Goal: Information Seeking & Learning: Learn about a topic

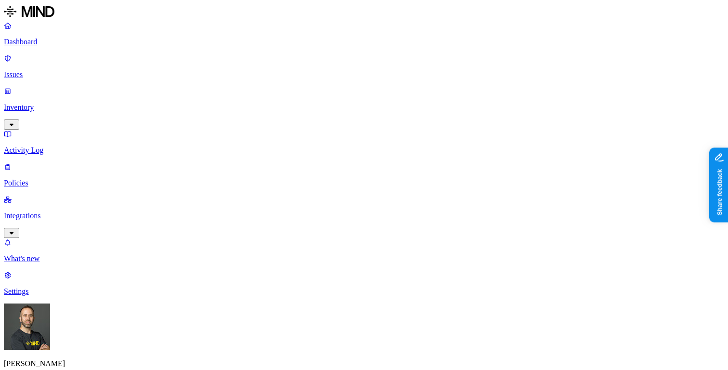
click at [174, 144] on button "button" at bounding box center [178, 145] width 8 height 3
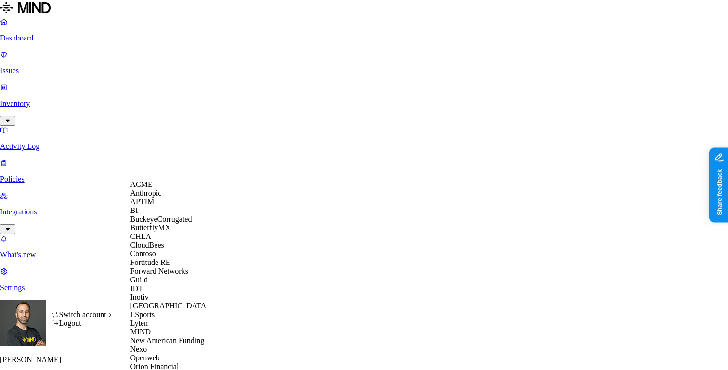
scroll to position [373, 0]
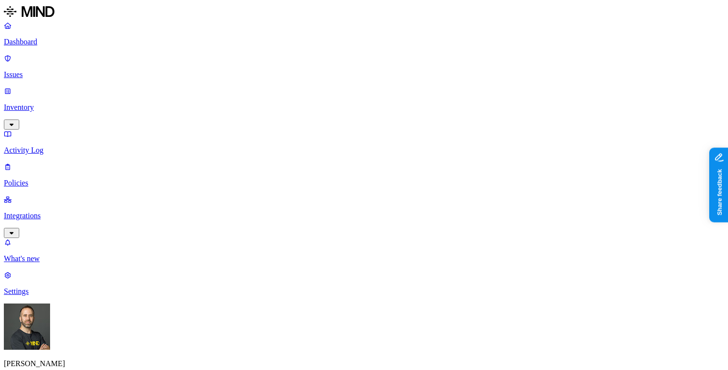
scroll to position [19, 0]
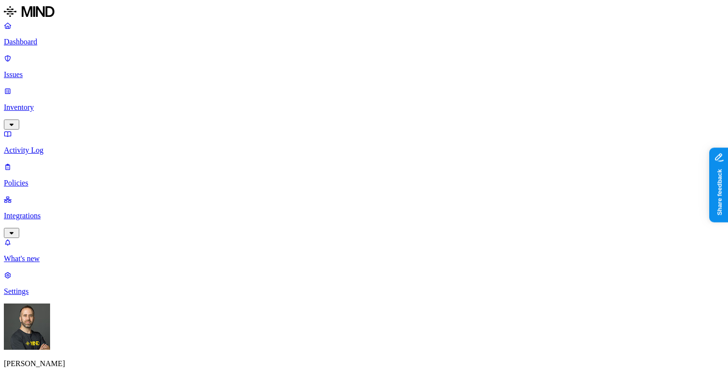
scroll to position [19, 0]
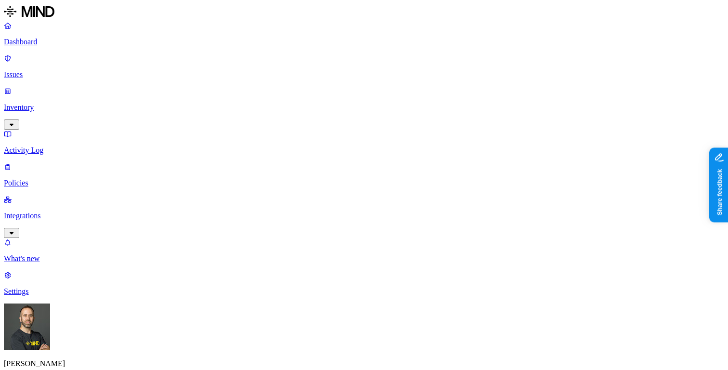
click at [78, 38] on p "Dashboard" at bounding box center [364, 42] width 720 height 9
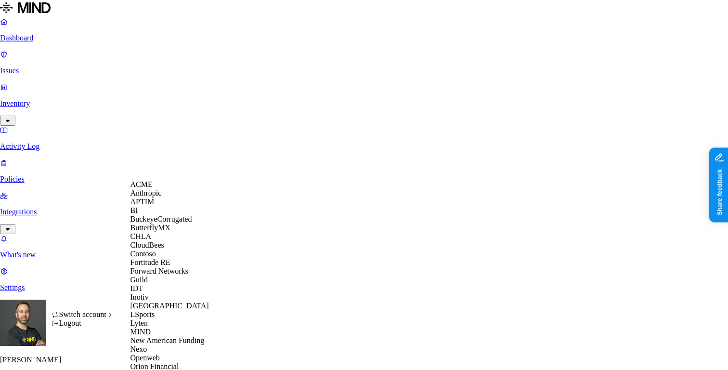
click at [169, 206] on div "APTIM" at bounding box center [176, 201] width 93 height 9
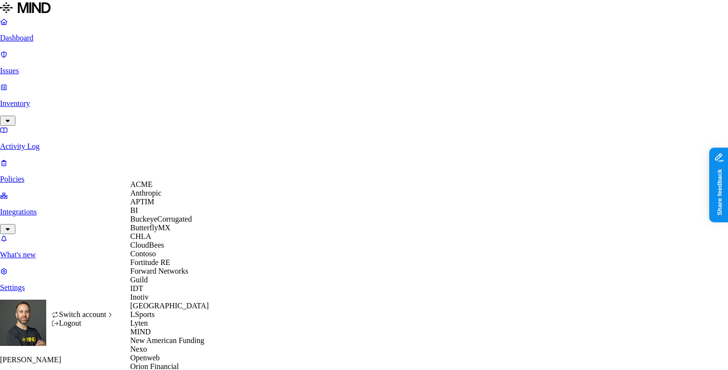
scroll to position [373, 0]
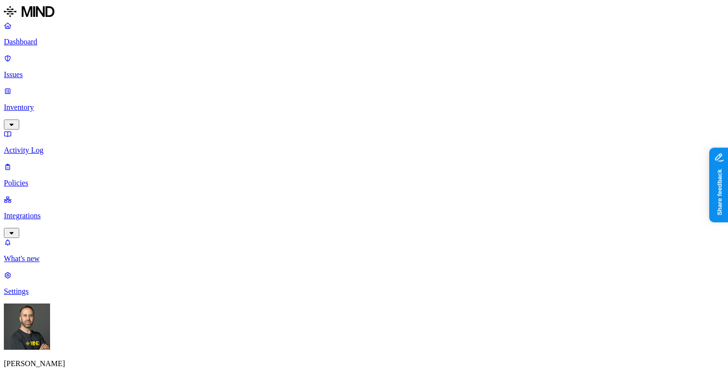
scroll to position [0, 0]
click at [255, 144] on button "button" at bounding box center [259, 145] width 8 height 3
click at [255, 102] on button "button" at bounding box center [259, 107] width 8 height 10
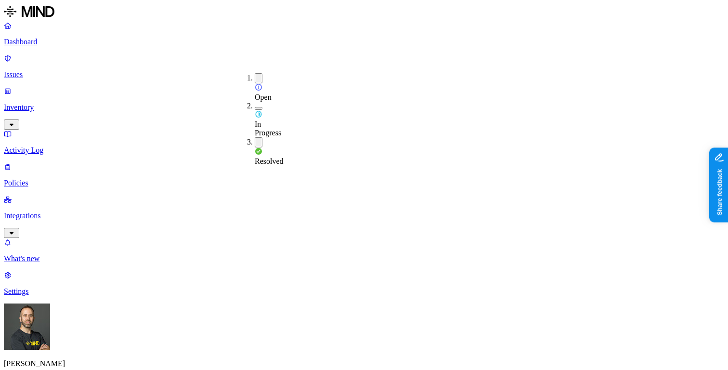
click at [255, 76] on button "button" at bounding box center [259, 78] width 8 height 10
click at [255, 136] on button "button" at bounding box center [259, 141] width 8 height 10
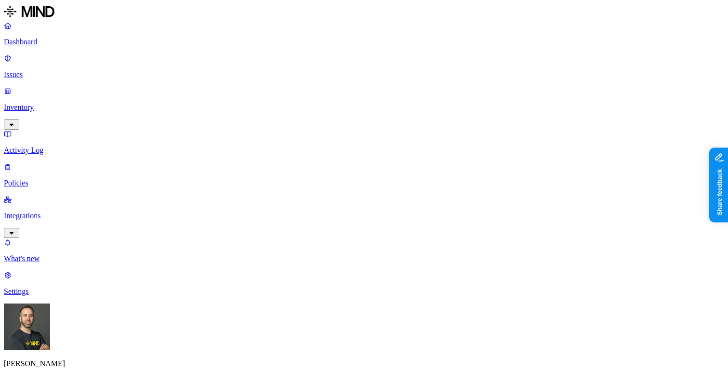
click at [66, 46] on p "Dashboard" at bounding box center [364, 42] width 720 height 9
click at [78, 179] on p "Policies" at bounding box center [364, 183] width 720 height 9
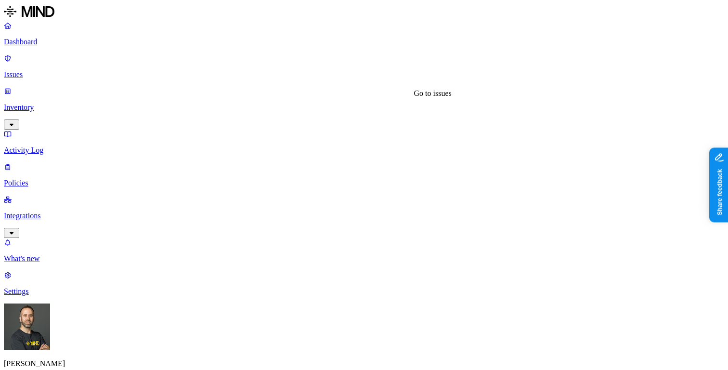
click at [72, 46] on link "Dashboard" at bounding box center [364, 33] width 720 height 25
click at [62, 198] on nav "Dashboard Issues Inventory Activity Log Policies Integrations What's new 1 Sett…" at bounding box center [364, 158] width 720 height 274
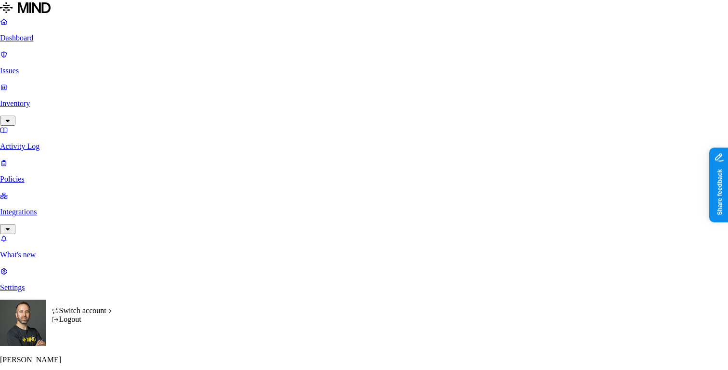
click at [94, 323] on div "Logout" at bounding box center [82, 319] width 63 height 9
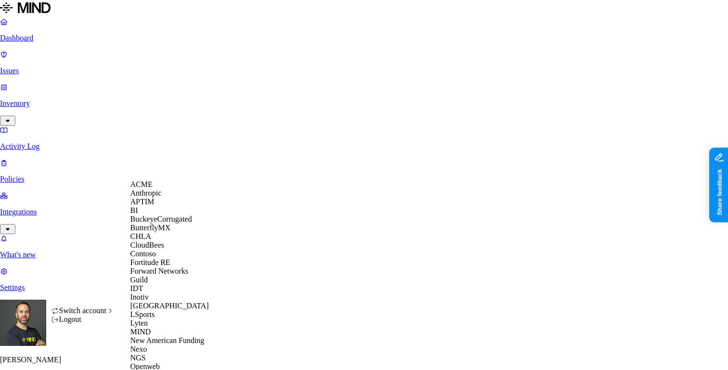
scroll to position [218, 0]
click at [146, 353] on span "NGS" at bounding box center [137, 357] width 15 height 8
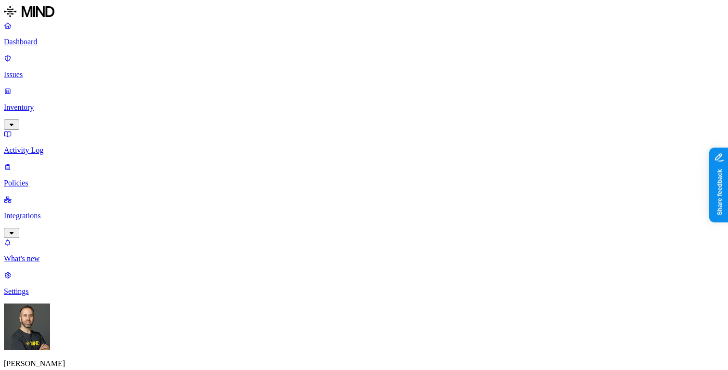
click at [90, 353] on html "Dashboard Issues Inventory Activity Log Policies Integrations What's new 1 Sett…" at bounding box center [364, 298] width 728 height 597
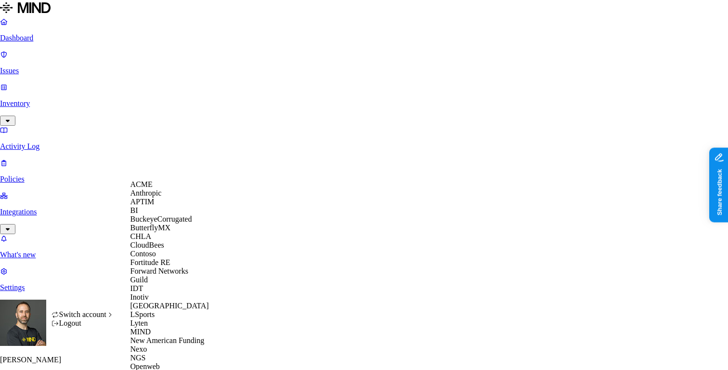
click at [152, 189] on div "ACME" at bounding box center [176, 184] width 93 height 9
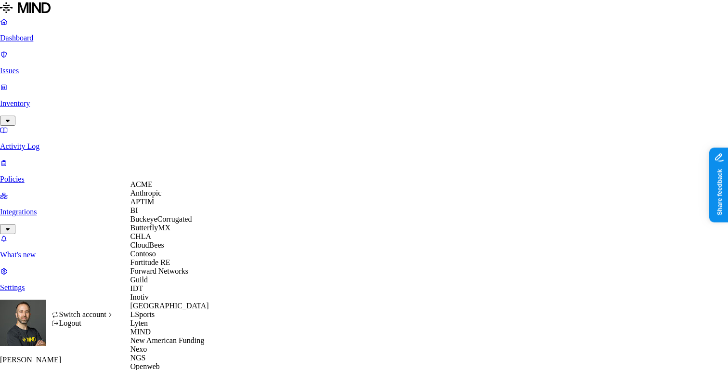
scroll to position [391, 0]
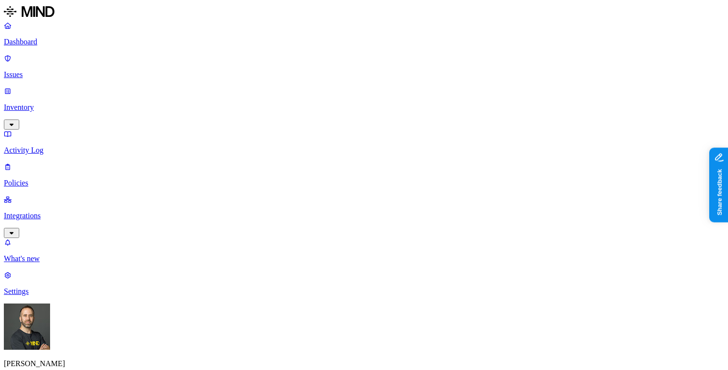
click at [74, 211] on p "Integrations" at bounding box center [364, 215] width 720 height 9
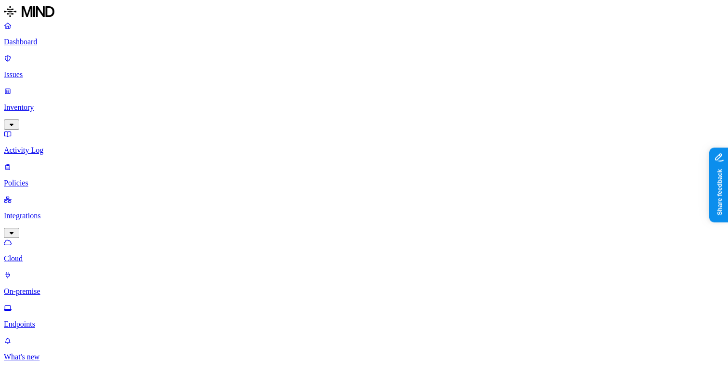
click at [49, 320] on p "Endpoints" at bounding box center [364, 324] width 720 height 9
click at [64, 44] on p "Dashboard" at bounding box center [364, 42] width 720 height 9
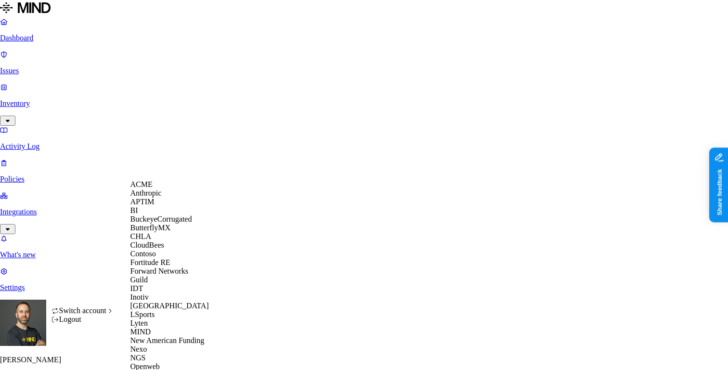
scroll to position [207, 0]
click at [165, 336] on span "New American Funding" at bounding box center [167, 340] width 74 height 8
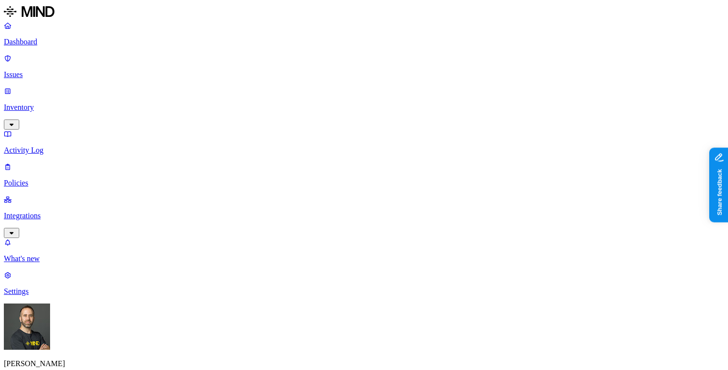
click at [40, 295] on p "Settings" at bounding box center [364, 291] width 720 height 9
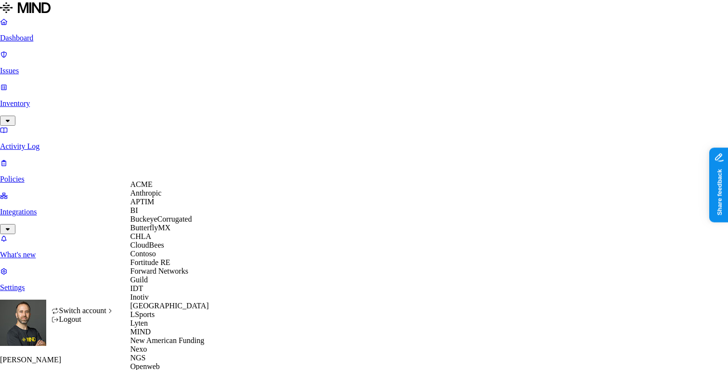
click at [171, 223] on span "BuckeyeCorrugated" at bounding box center [161, 219] width 62 height 8
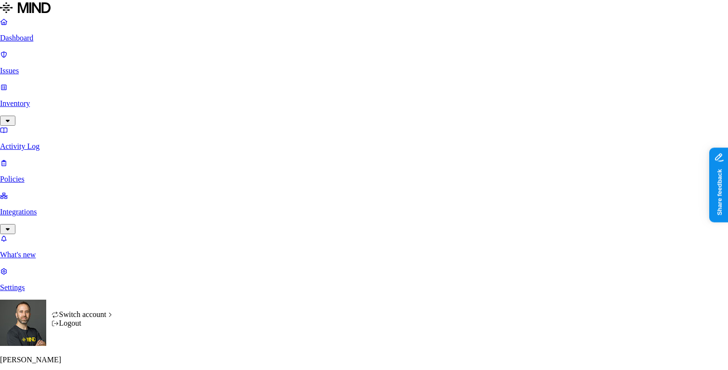
click at [91, 354] on html "Dashboard Issues Inventory Activity Log Policies Integrations What's new 1 Sett…" at bounding box center [364, 366] width 728 height 733
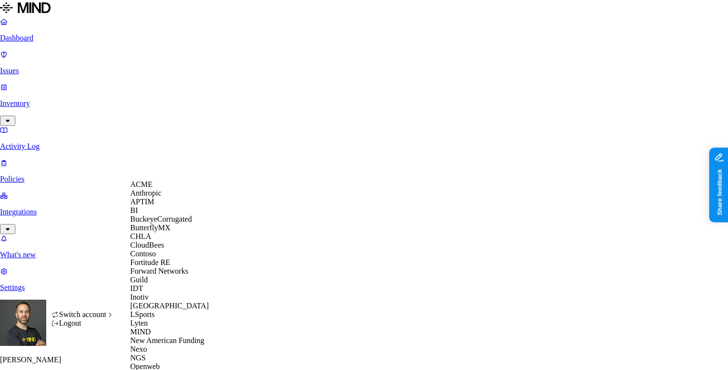
click at [63, 130] on html "Dashboard Issues Inventory Activity Log Policies Integrations What's new 1 Sett…" at bounding box center [364, 366] width 728 height 733
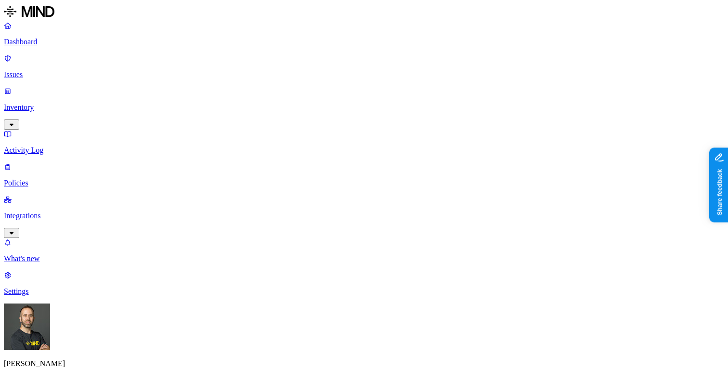
click at [63, 211] on p "Integrations" at bounding box center [364, 215] width 720 height 9
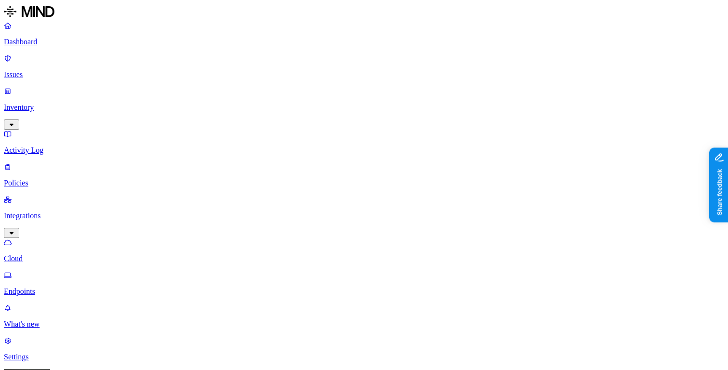
click at [54, 352] on p "Settings" at bounding box center [364, 356] width 720 height 9
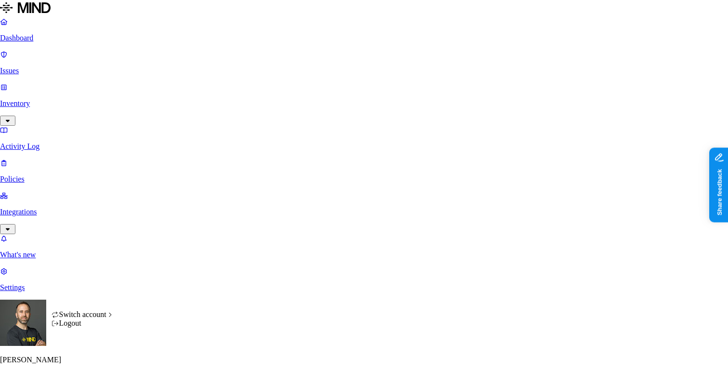
click at [93, 357] on html "Dashboard Issues Inventory Activity Log Policies Integrations What's new 1 Sett…" at bounding box center [364, 366] width 728 height 733
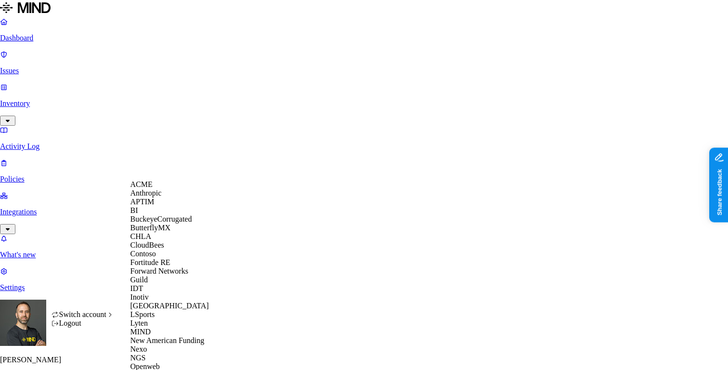
scroll to position [391, 0]
click at [273, 300] on html "Dashboard Issues Inventory Activity Log Policies Integrations What's new 1 Sett…" at bounding box center [364, 366] width 728 height 733
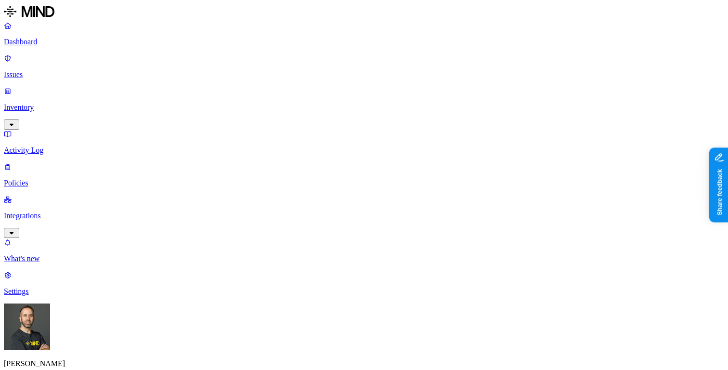
click at [35, 21] on link at bounding box center [364, 12] width 720 height 17
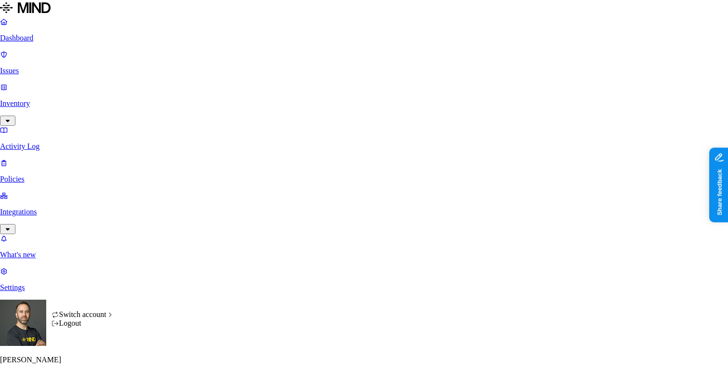
click at [93, 357] on html "Dashboard Issues Inventory Activity Log Policies Integrations What's new 1 Sett…" at bounding box center [364, 296] width 728 height 593
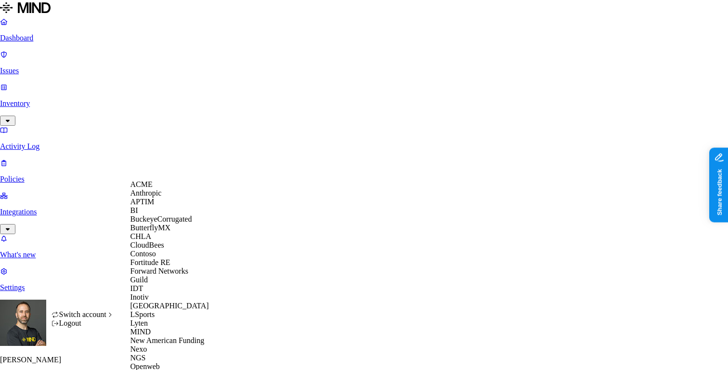
scroll to position [391, 0]
click at [95, 238] on html "Dashboard Issues Inventory Activity Log Policies Integrations What's new 1 Sett…" at bounding box center [364, 296] width 728 height 593
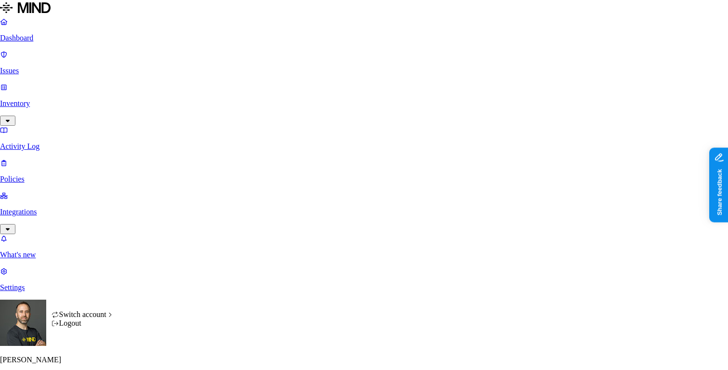
click at [91, 358] on html "Dashboard Issues Inventory Activity Log Policies Integrations What's new 1 Sett…" at bounding box center [364, 296] width 728 height 593
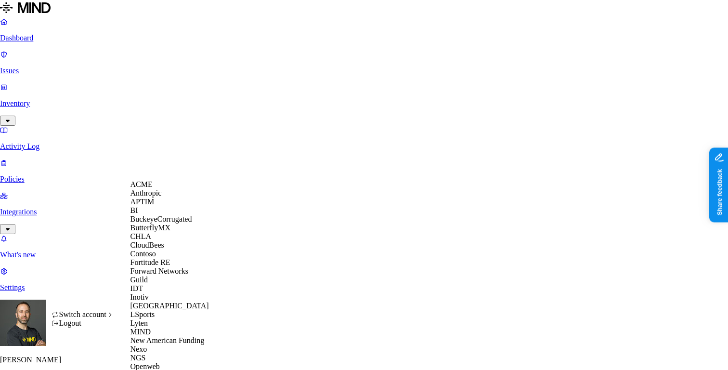
scroll to position [229, 0]
click at [63, 260] on html "Dashboard Issues Inventory Activity Log Policies Integrations What's new 1 Sett…" at bounding box center [364, 296] width 728 height 593
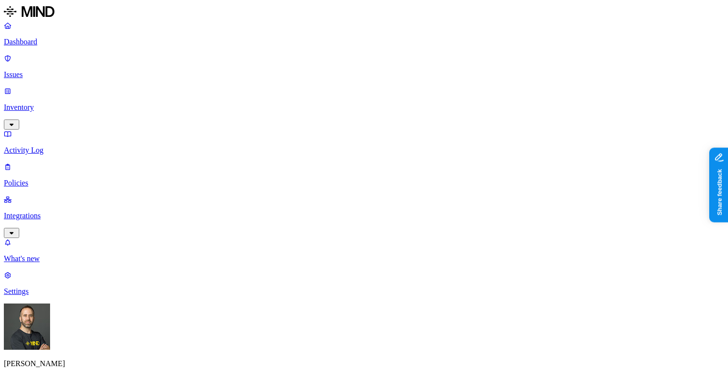
click at [93, 357] on html "Dashboard Issues Inventory Activity Log Policies Integrations What's new 1 Sett…" at bounding box center [364, 298] width 728 height 597
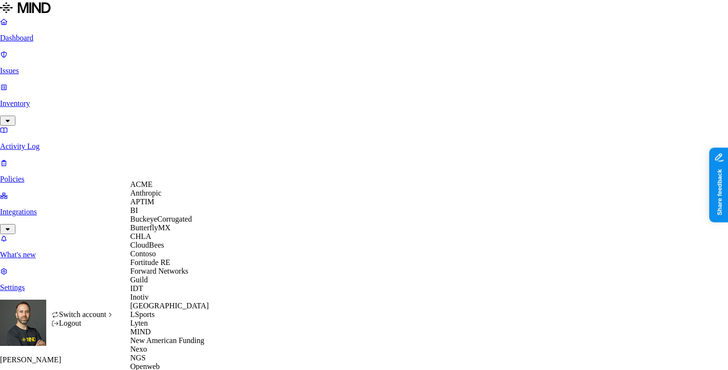
click at [153, 188] on span "ACME" at bounding box center [141, 184] width 22 height 8
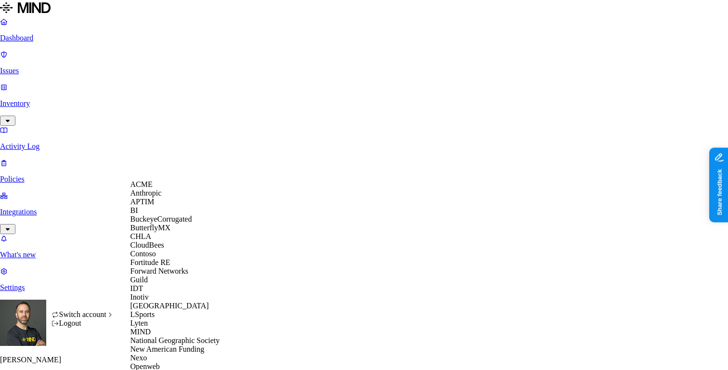
scroll to position [200, 0]
click at [170, 336] on span "National Geographic Society" at bounding box center [175, 340] width 90 height 8
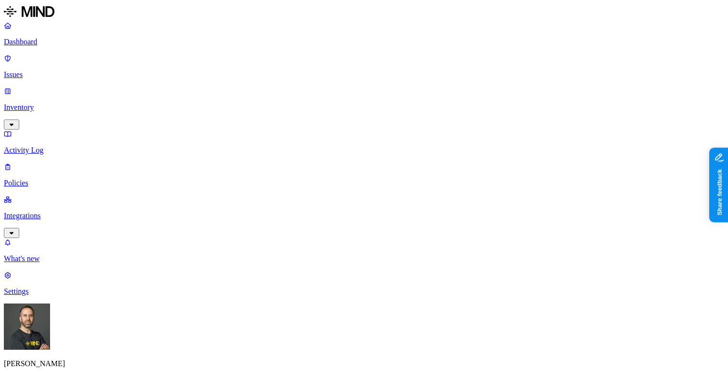
click at [95, 352] on html "Dashboard Issues Inventory Activity Log Policies Integrations What's new 1 Sett…" at bounding box center [364, 298] width 728 height 597
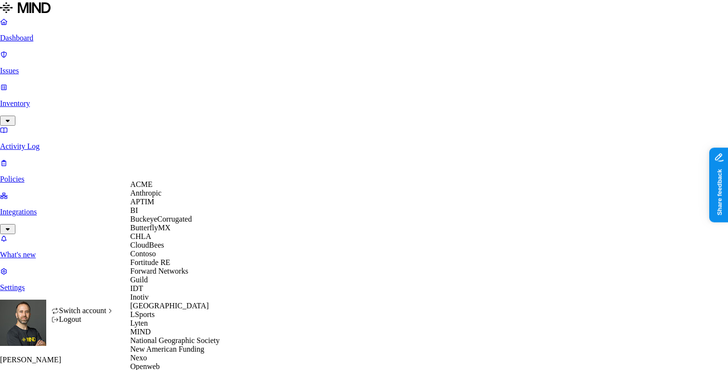
click at [153, 188] on span "ACME" at bounding box center [141, 184] width 22 height 8
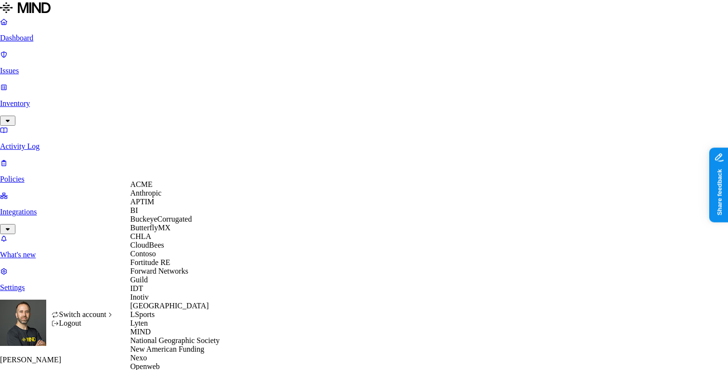
scroll to position [391, 0]
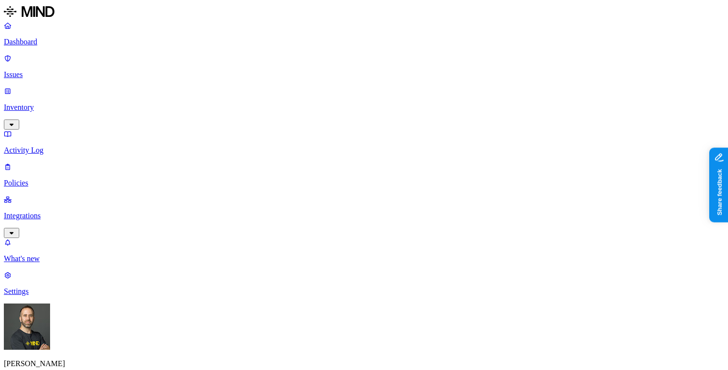
drag, startPoint x: 220, startPoint y: 290, endPoint x: 243, endPoint y: 294, distance: 22.5
drag, startPoint x: 243, startPoint y: 294, endPoint x: 263, endPoint y: 295, distance: 20.7
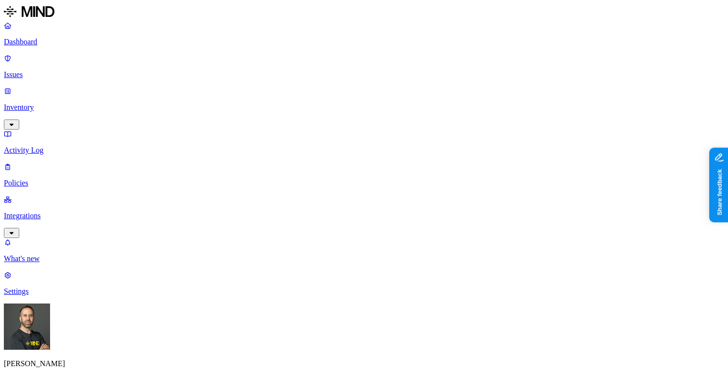
click at [78, 179] on p "Policies" at bounding box center [364, 183] width 720 height 9
drag, startPoint x: 264, startPoint y: 52, endPoint x: 300, endPoint y: 50, distance: 36.1
drag, startPoint x: 300, startPoint y: 50, endPoint x: 319, endPoint y: 51, distance: 19.3
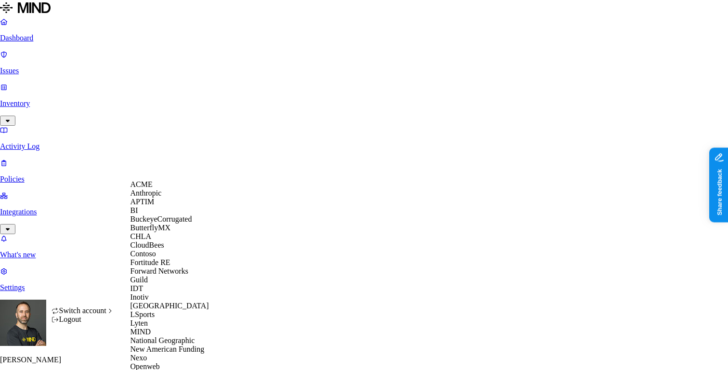
click at [162, 187] on div "ACME" at bounding box center [176, 184] width 93 height 9
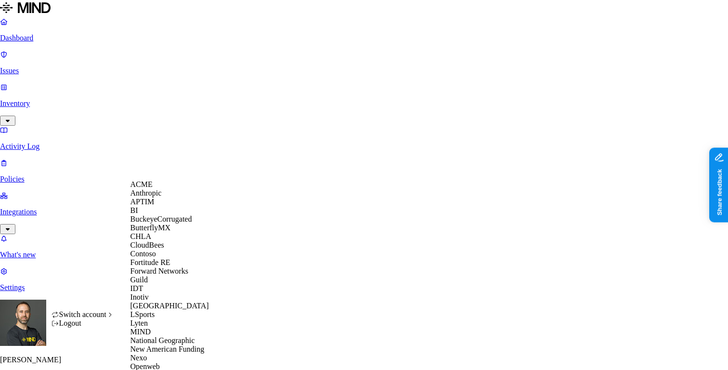
click at [160, 249] on span "CloudBees" at bounding box center [147, 245] width 34 height 8
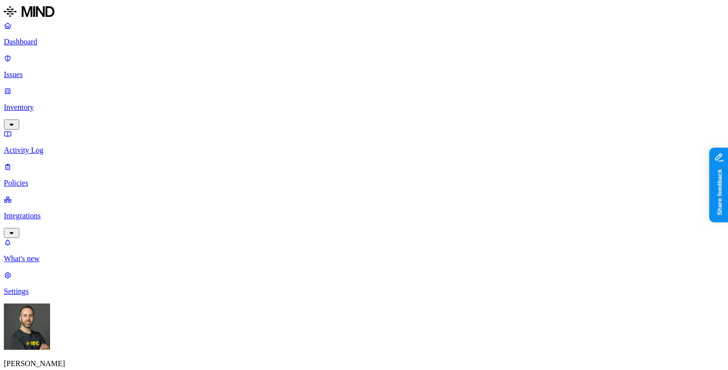
click at [57, 103] on p "Inventory" at bounding box center [364, 107] width 720 height 9
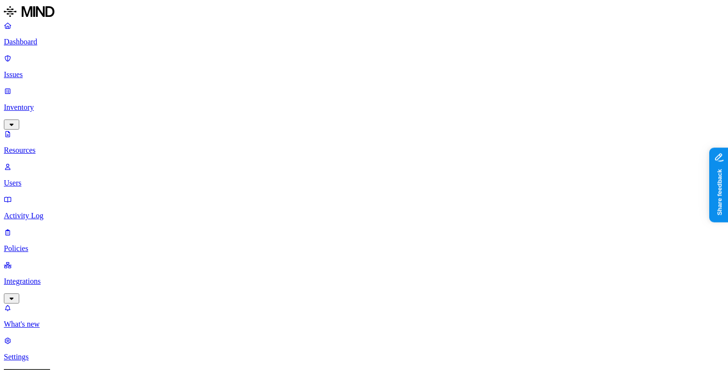
click at [47, 179] on p "Users" at bounding box center [364, 183] width 720 height 9
click at [54, 46] on link "Dashboard" at bounding box center [364, 33] width 720 height 25
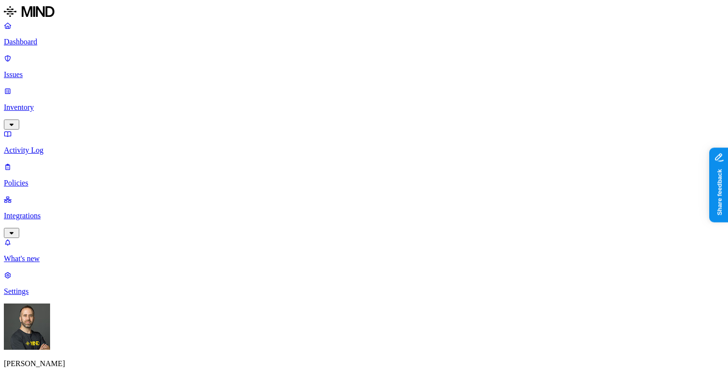
copy div "[EMAIL_ADDRESS][DOMAIN_NAME]"
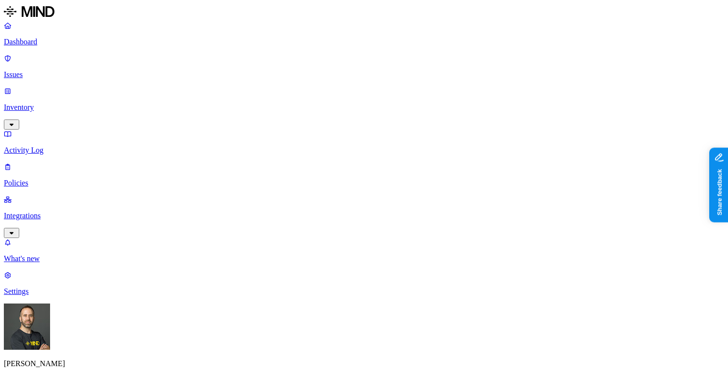
scroll to position [90, 0]
copy div "[EMAIL_ADDRESS][DOMAIN_NAME]"
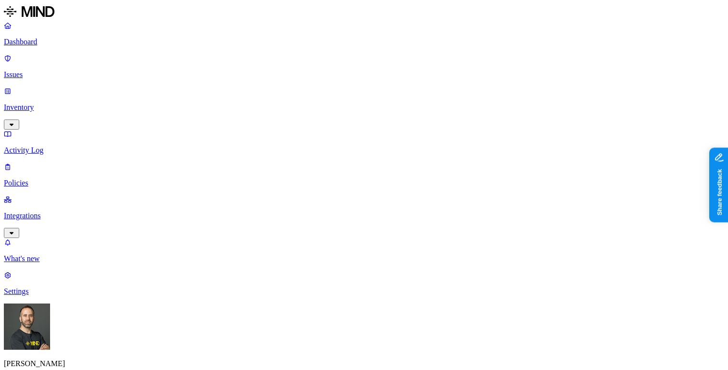
click at [71, 229] on nav "Dashboard Issues Inventory Activity Log Policies Integrations What's new 1 Sett…" at bounding box center [364, 158] width 720 height 274
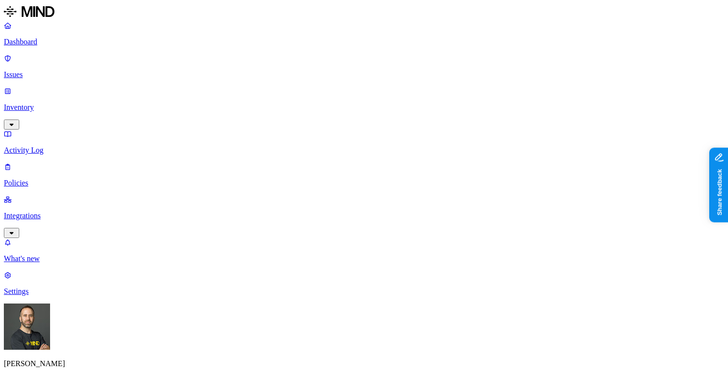
copy div "[EMAIL_ADDRESS][DOMAIN_NAME]"
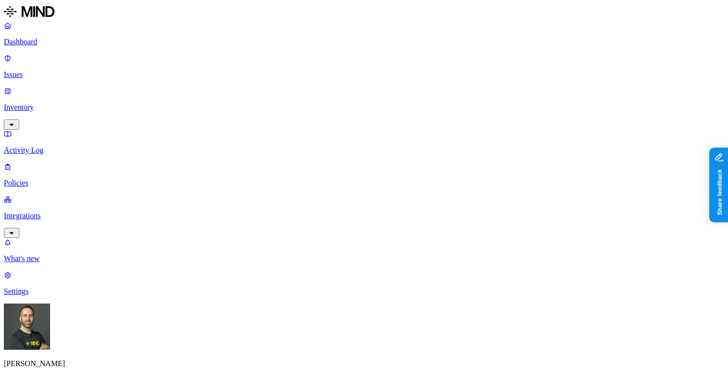
scroll to position [123, 0]
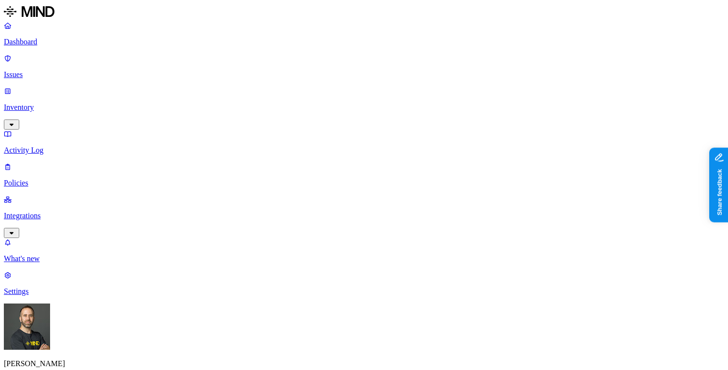
scroll to position [28, 0]
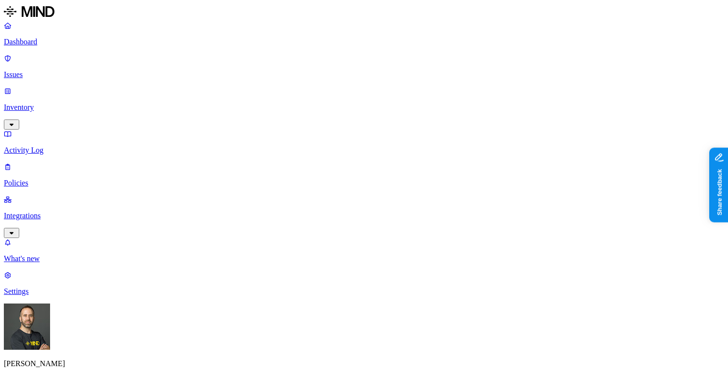
scroll to position [99, 0]
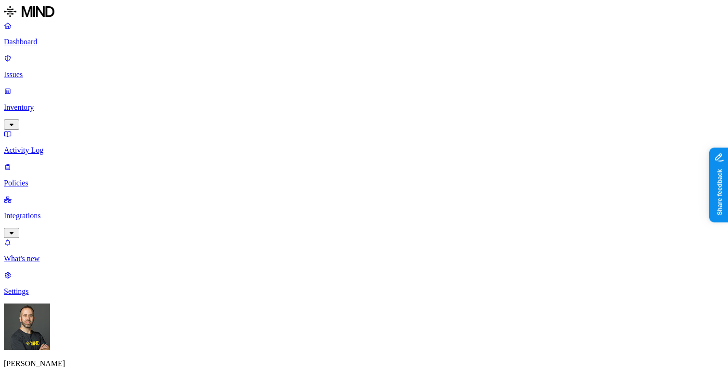
click at [61, 44] on p "Dashboard" at bounding box center [364, 42] width 720 height 9
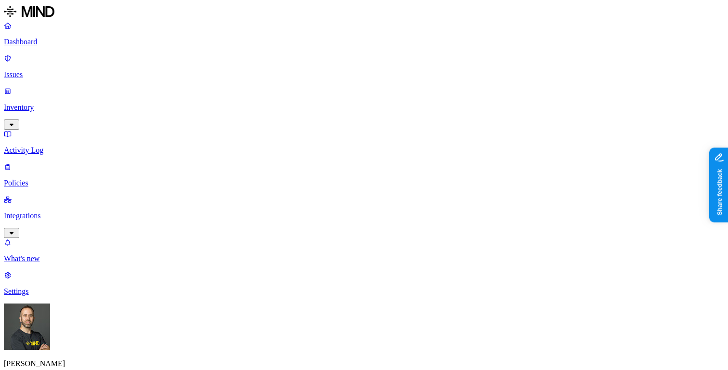
scroll to position [73, 0]
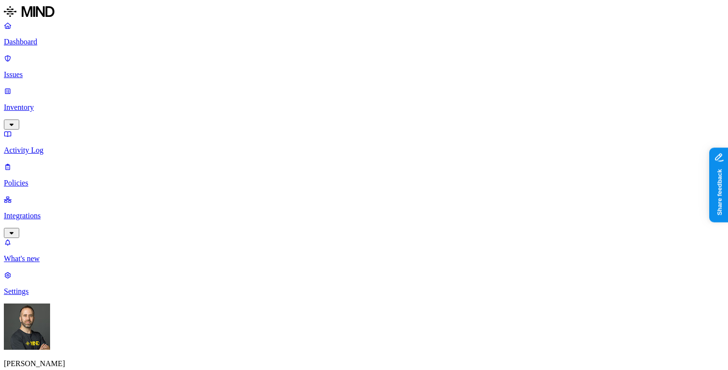
copy div "[EMAIL_ADDRESS][DOMAIN_NAME]"
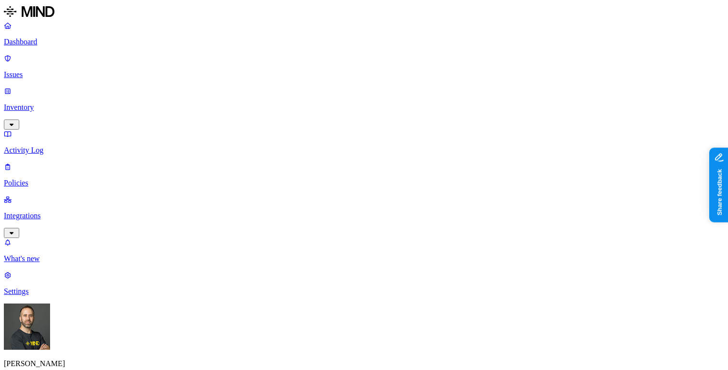
scroll to position [45, 0]
copy div "[PERSON_NAME][EMAIL_ADDRESS][DOMAIN_NAME]"
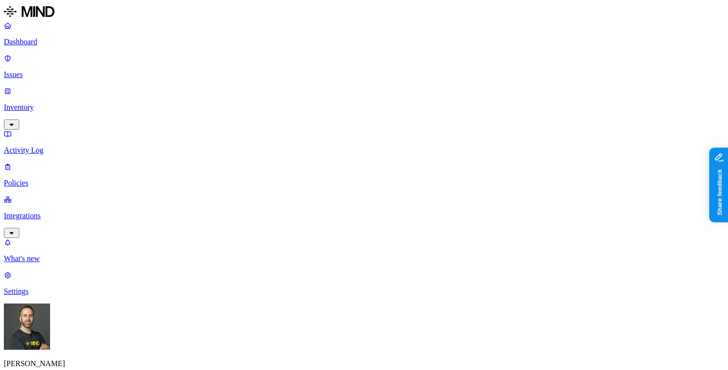
copy span "[EMAIL_ADDRESS][DOMAIN_NAME]"
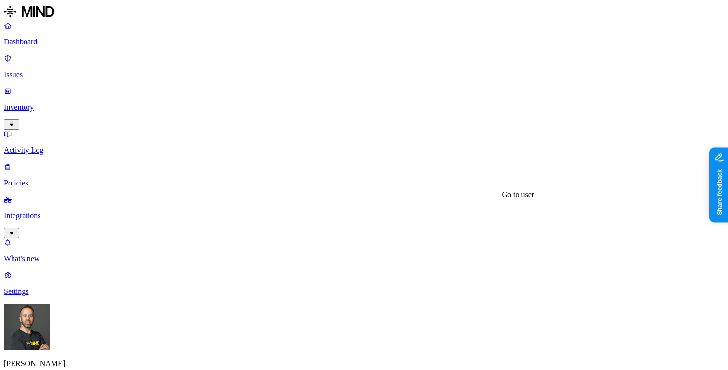
drag, startPoint x: 567, startPoint y: 175, endPoint x: 603, endPoint y: 174, distance: 35.6
drag, startPoint x: 603, startPoint y: 174, endPoint x: 622, endPoint y: 172, distance: 19.3
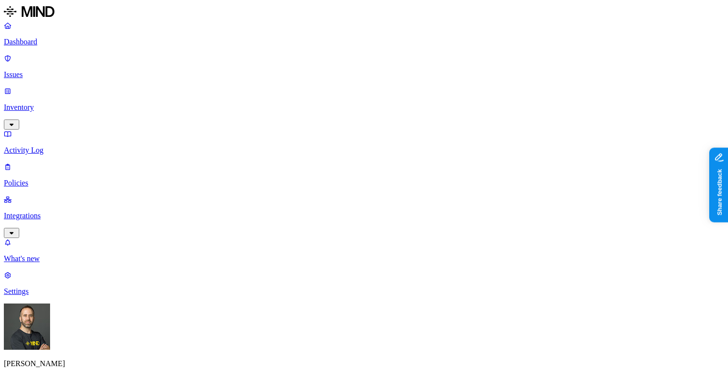
copy div "[PERSON_NAME]"
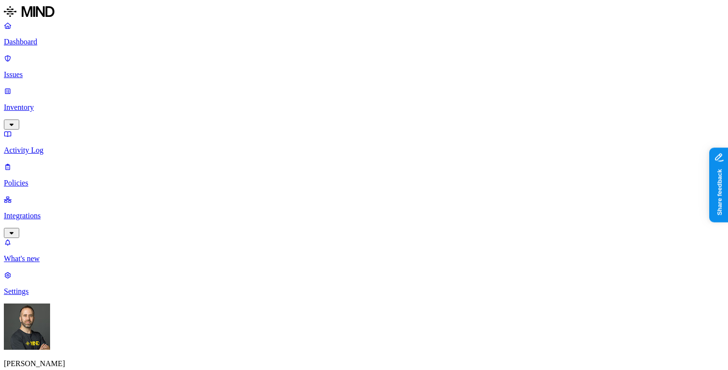
copy div "[EMAIL_ADDRESS][DOMAIN_NAME]"
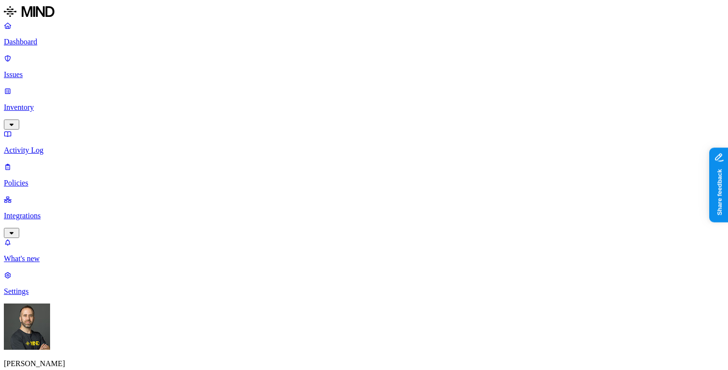
scroll to position [96, 0]
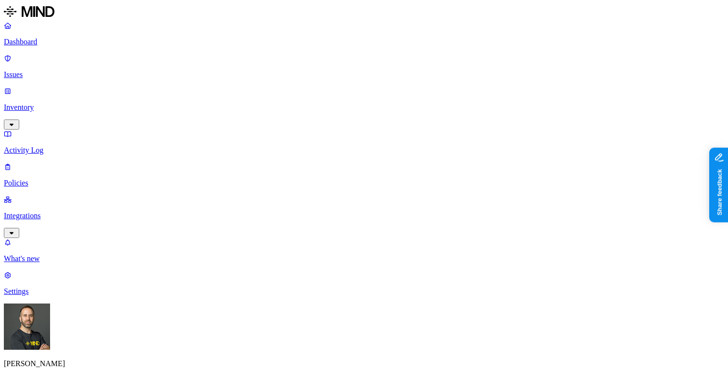
scroll to position [340, 0]
copy div "[EMAIL_ADDRESS][DOMAIN_NAME]"
